Goal: Task Accomplishment & Management: Use online tool/utility

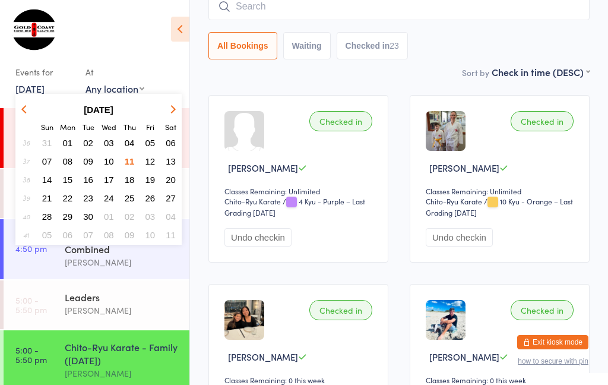
scroll to position [30, 0]
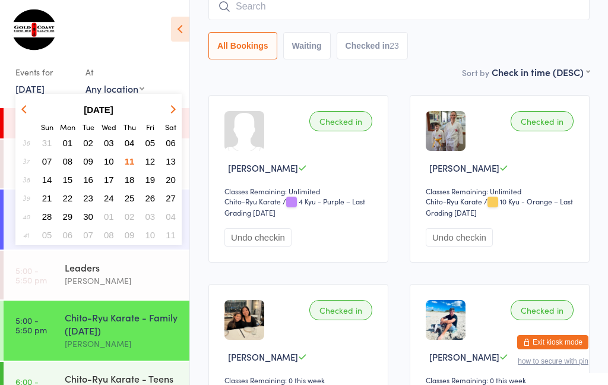
click at [145, 161] on span "12" at bounding box center [150, 161] width 10 height 10
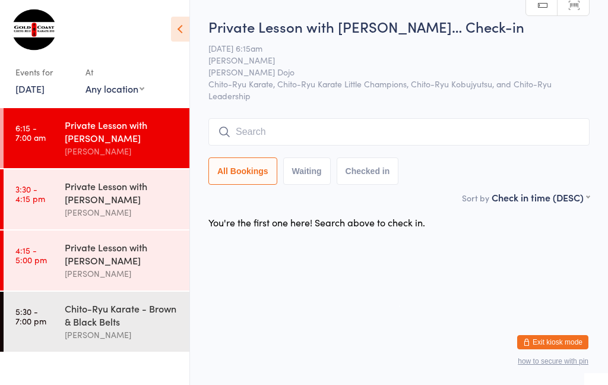
click at [121, 371] on ul "6:15 - 7:00 am Private Lesson with [PERSON_NAME] Shihan [PERSON_NAME] 3:30 - 4:…" at bounding box center [94, 246] width 189 height 277
click at [124, 318] on div "Chito-Ryu Karate - Brown & Black Belts" at bounding box center [122, 315] width 115 height 26
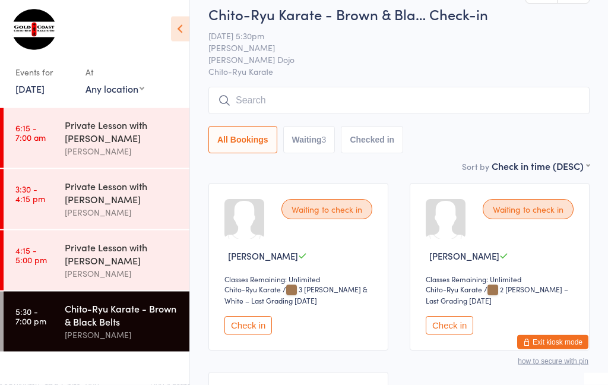
scroll to position [29, 0]
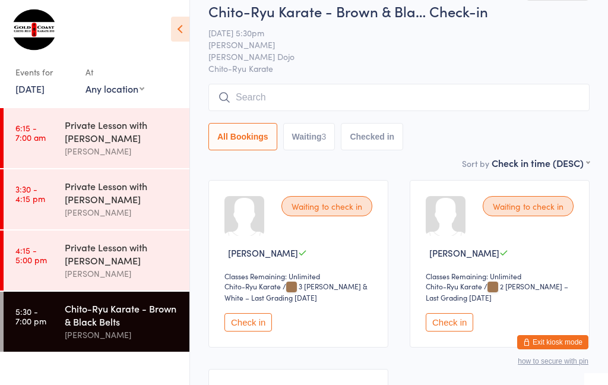
click at [463, 331] on button "Check in" at bounding box center [450, 322] width 48 height 18
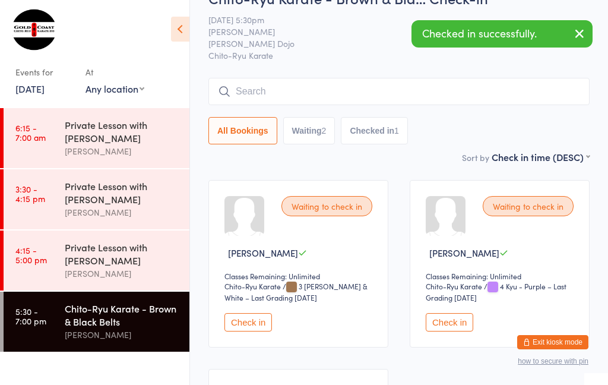
click at [235, 321] on button "Check in" at bounding box center [248, 322] width 48 height 18
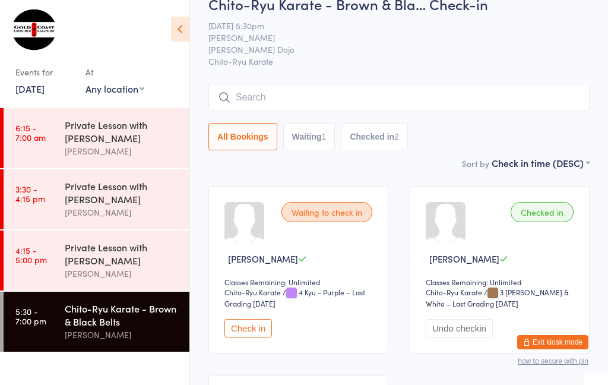
scroll to position [0, 0]
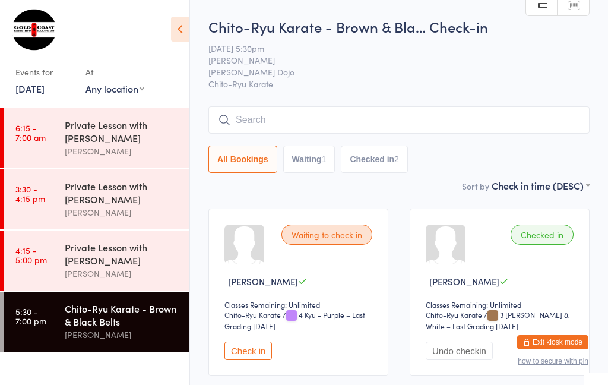
click at [279, 118] on input "search" at bounding box center [398, 119] width 381 height 27
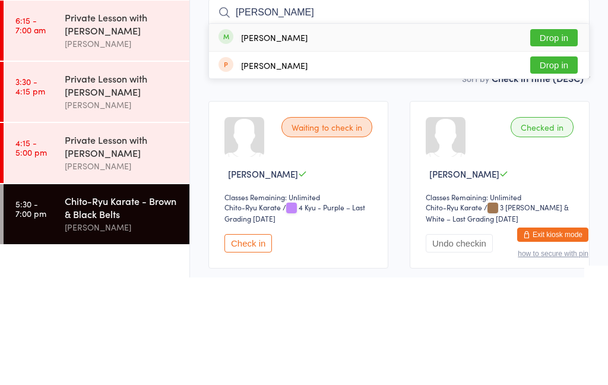
type input "[PERSON_NAME]"
click at [561, 137] on button "Drop in" at bounding box center [554, 145] width 48 height 17
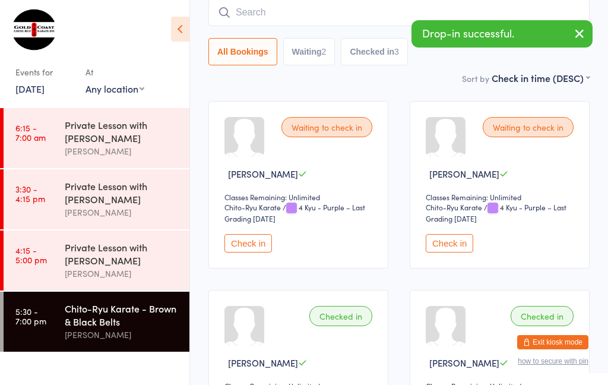
click at [454, 245] on button "Check in" at bounding box center [450, 243] width 48 height 18
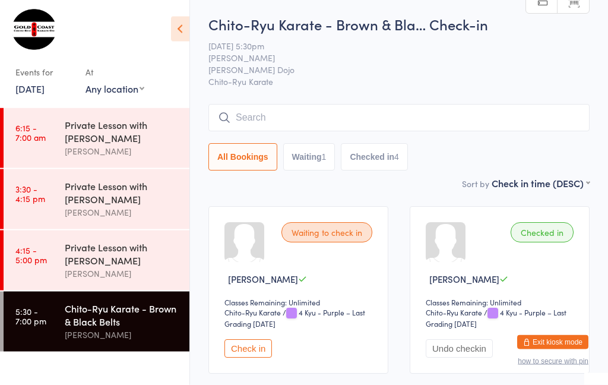
scroll to position [0, 0]
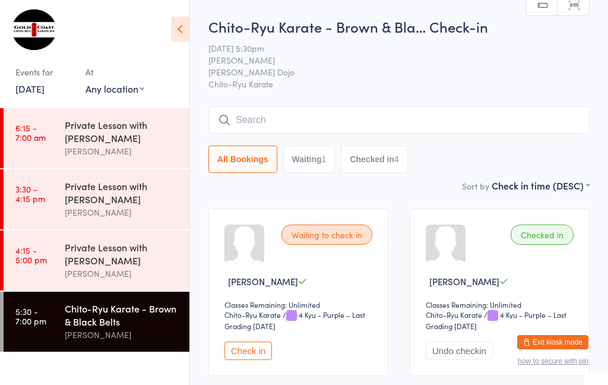
click at [262, 125] on input "search" at bounding box center [398, 119] width 381 height 27
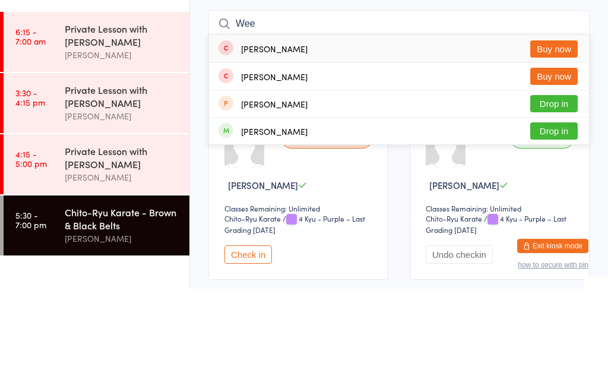
type input "Wee"
click at [541, 219] on button "Drop in" at bounding box center [554, 227] width 48 height 17
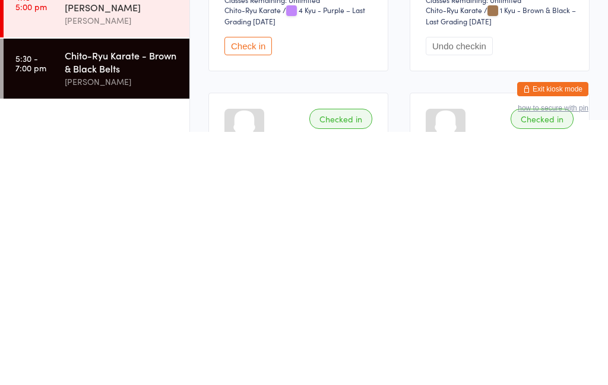
scroll to position [51, 0]
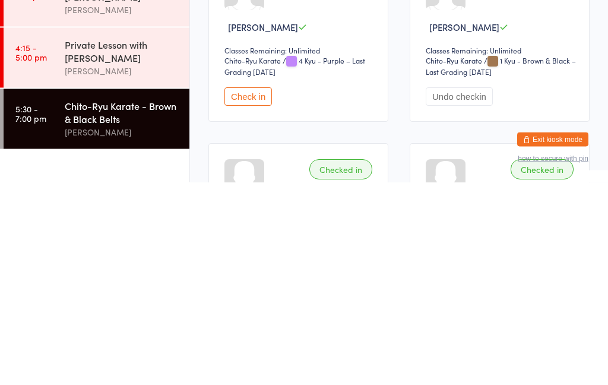
click at [258, 290] on button "Check in" at bounding box center [248, 299] width 48 height 18
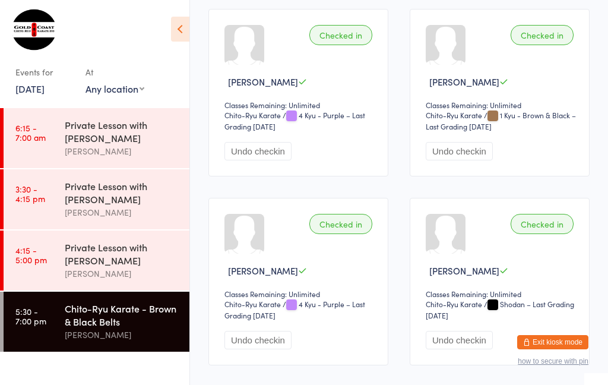
scroll to position [0, 0]
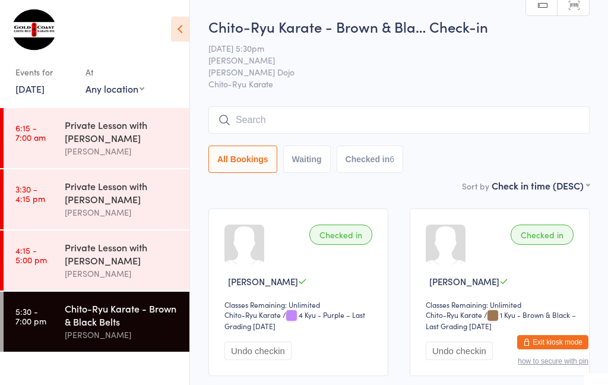
click at [302, 116] on input "search" at bounding box center [398, 119] width 381 height 27
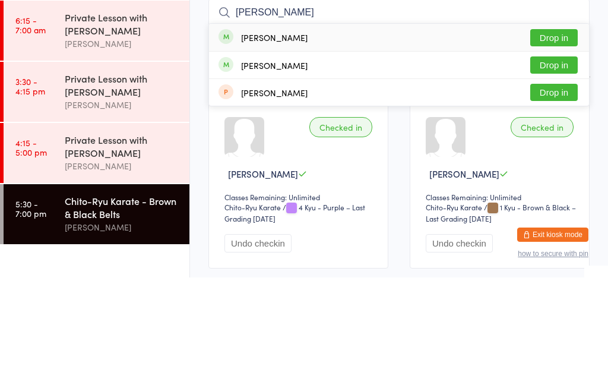
type input "[PERSON_NAME]"
click at [567, 137] on button "Drop in" at bounding box center [554, 145] width 48 height 17
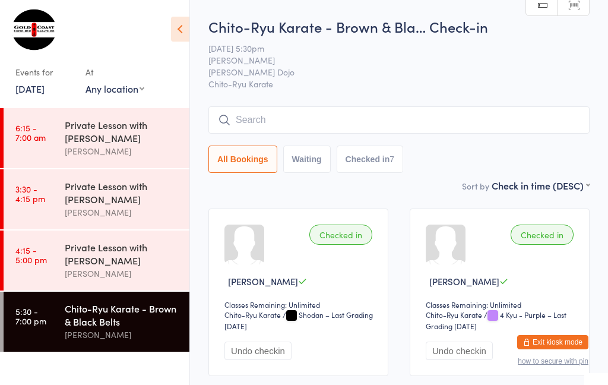
click at [319, 113] on input "search" at bounding box center [398, 119] width 381 height 27
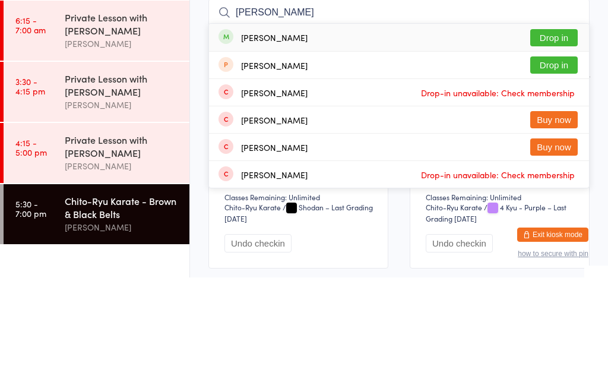
type input "[PERSON_NAME]"
click at [546, 137] on button "Drop in" at bounding box center [554, 145] width 48 height 17
